Goal: Task Accomplishment & Management: Manage account settings

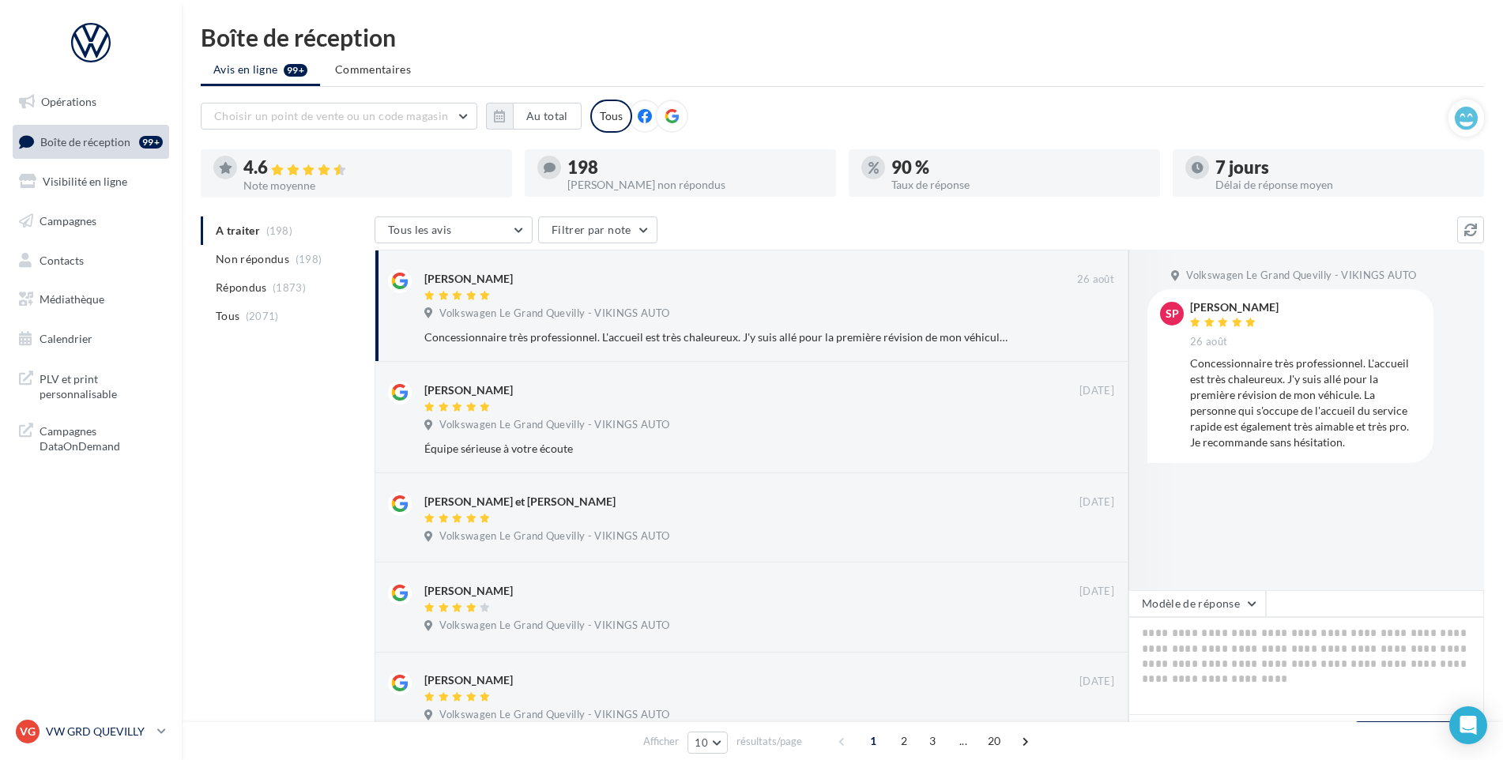
click at [130, 724] on p "VW GRD QUEVILLY" at bounding box center [98, 732] width 105 height 16
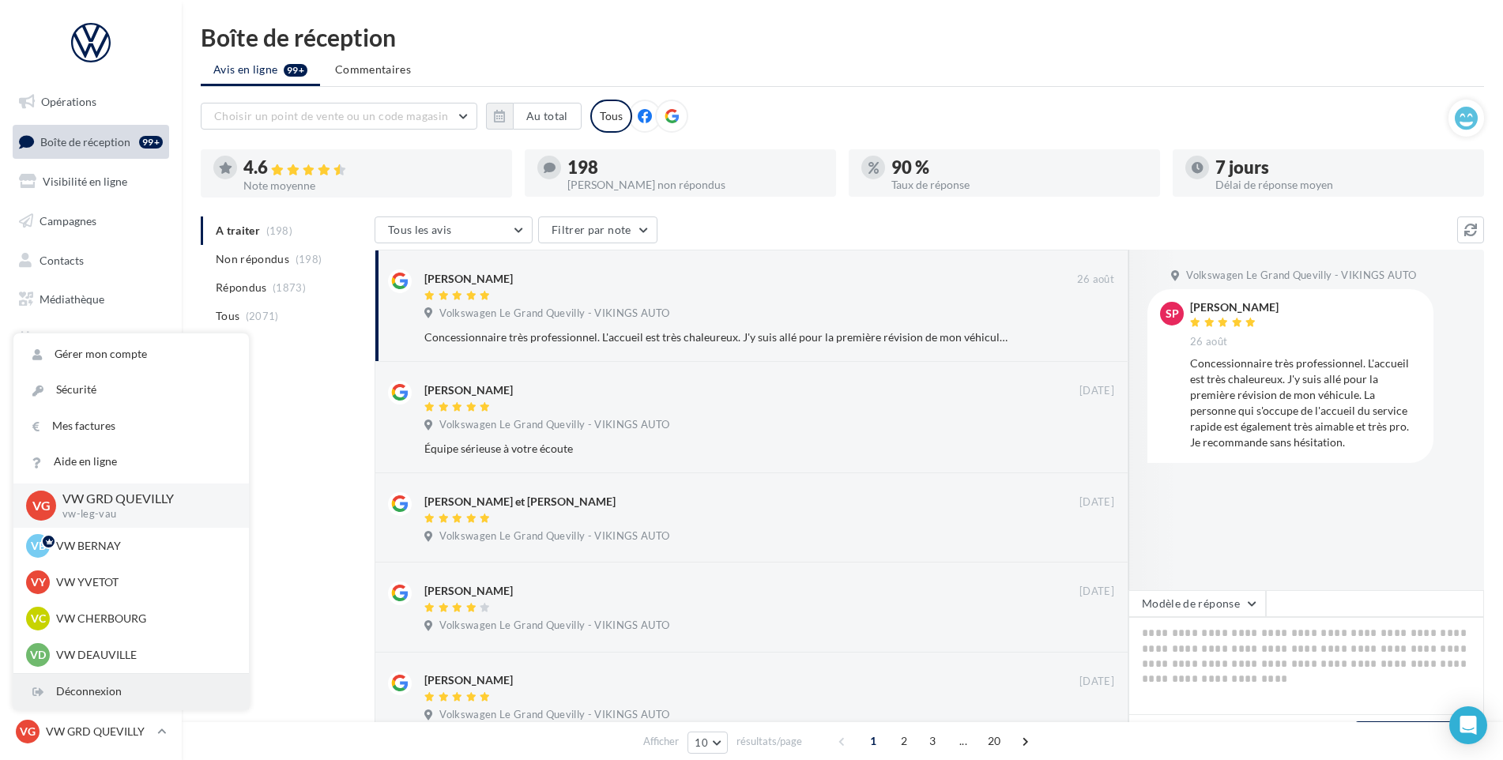
click at [118, 691] on div "Déconnexion" at bounding box center [130, 692] width 235 height 36
